Goal: Transaction & Acquisition: Purchase product/service

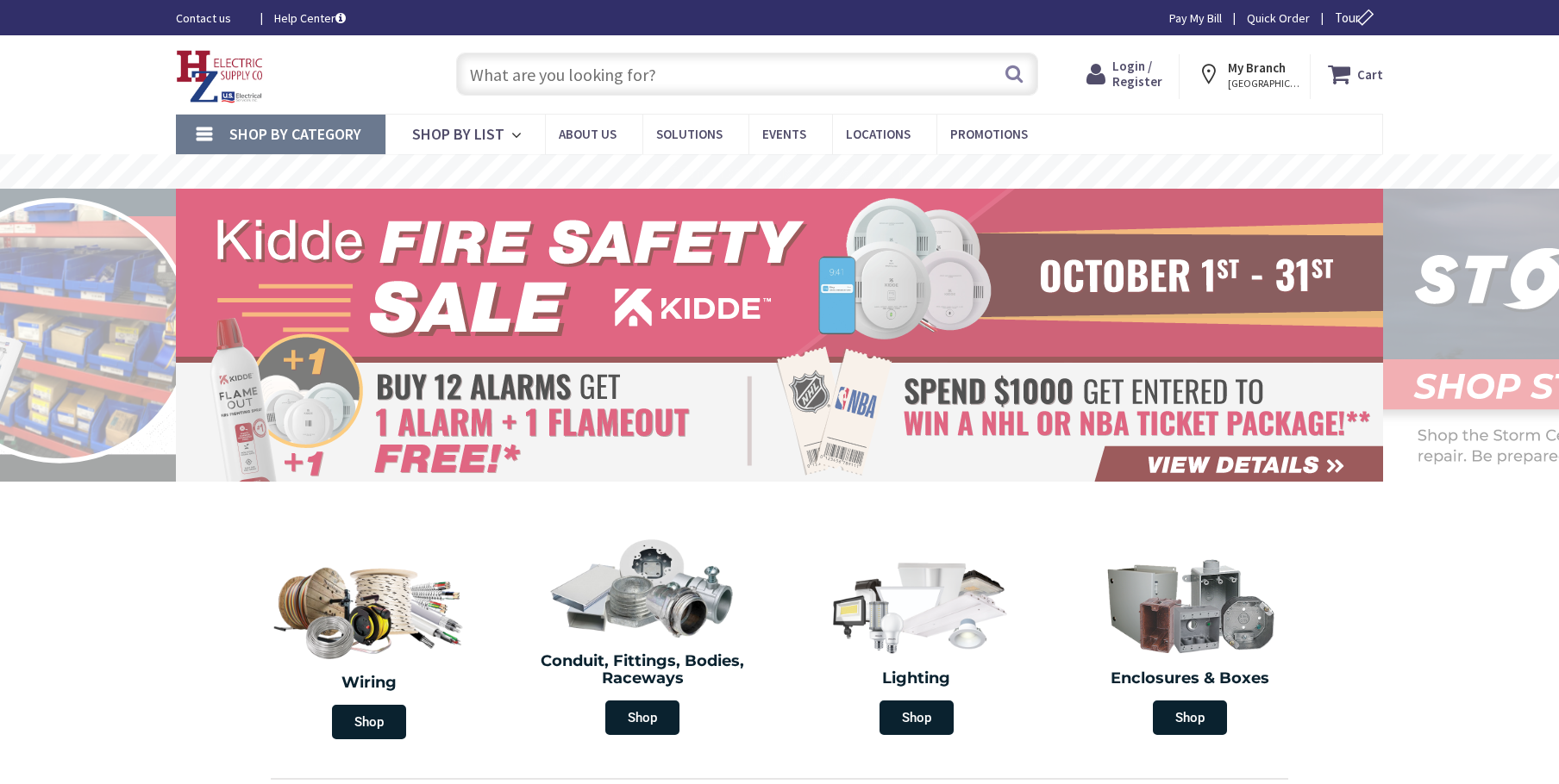
click at [553, 79] on input "text" at bounding box center [747, 74] width 582 height 43
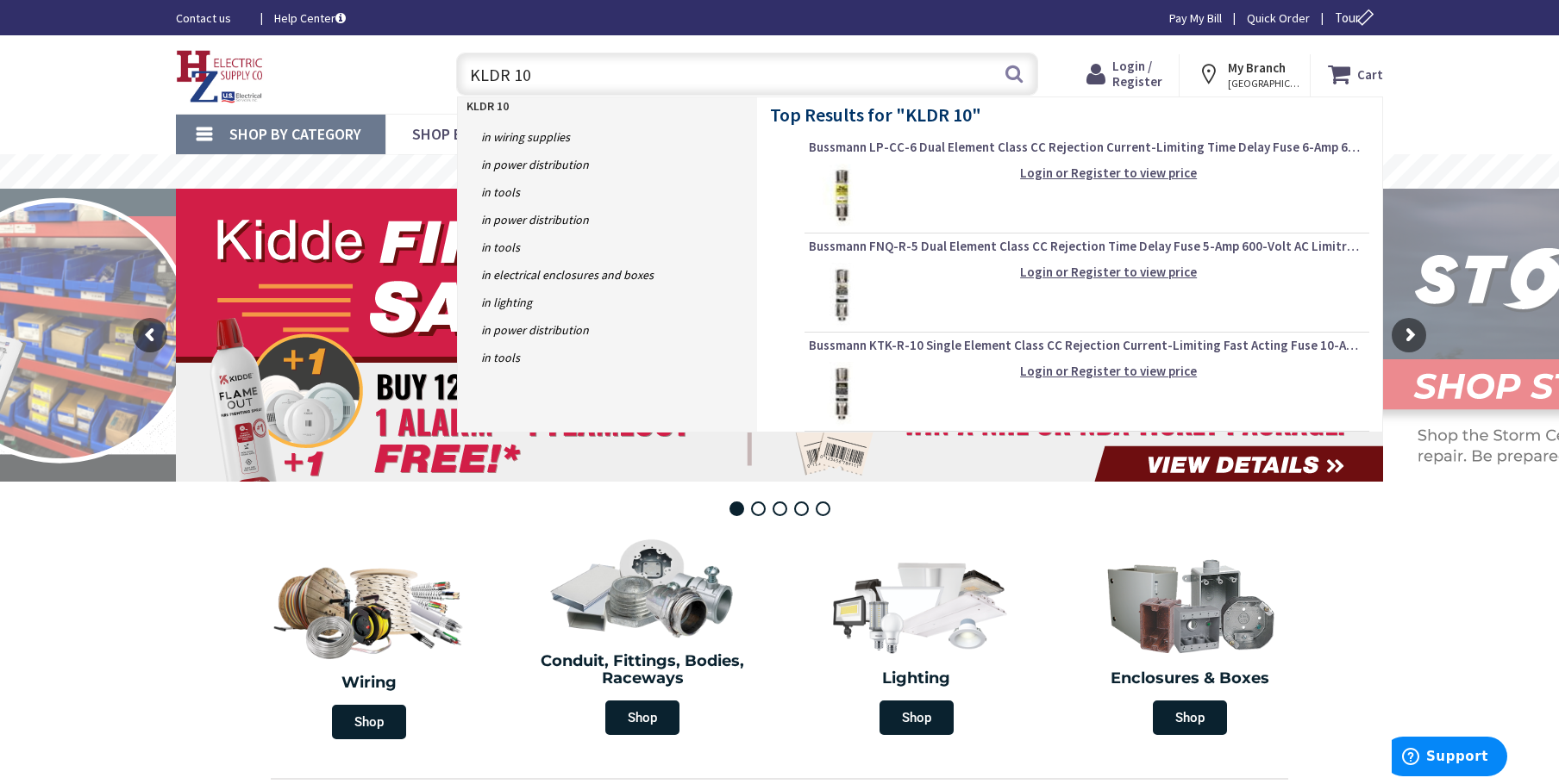
type input "KLDR 10a"
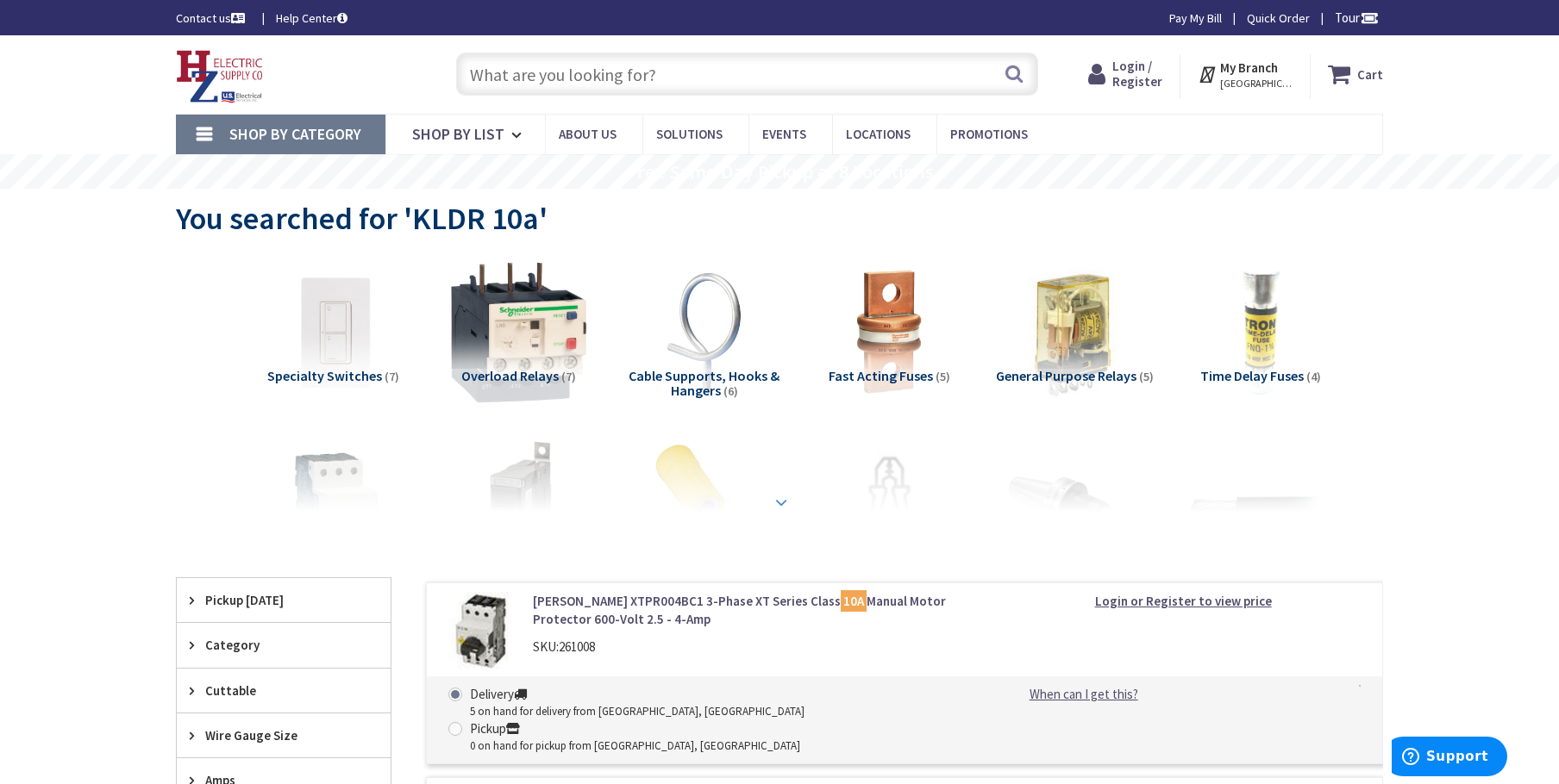
click at [796, 506] on div at bounding box center [780, 464] width 1121 height 95
click at [777, 503] on strong at bounding box center [780, 500] width 21 height 19
